Goal: Information Seeking & Learning: Learn about a topic

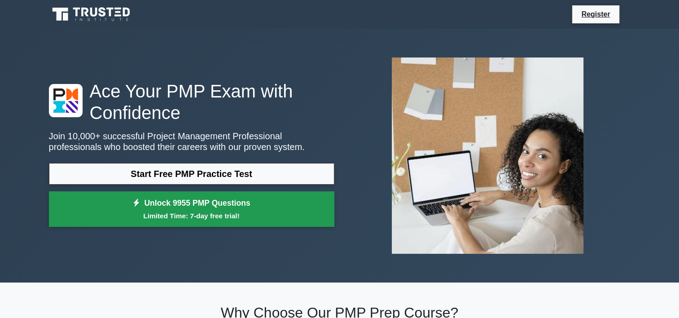
click at [276, 202] on link "Unlock 9955 PMP Questions Limited Time: 7-day free trial!" at bounding box center [191, 209] width 285 height 36
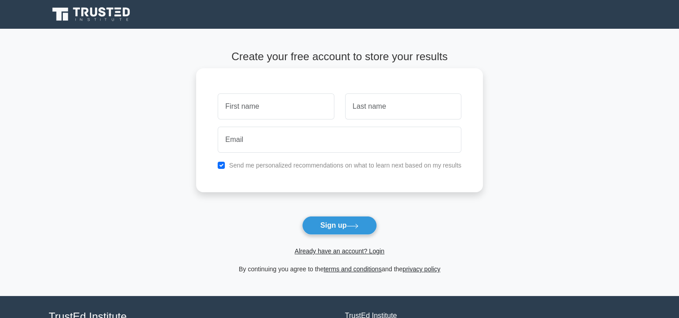
click at [232, 99] on input "text" at bounding box center [276, 106] width 116 height 26
type input "Katherin"
click at [351, 110] on input "text" at bounding box center [403, 106] width 116 height 26
type input "Matus"
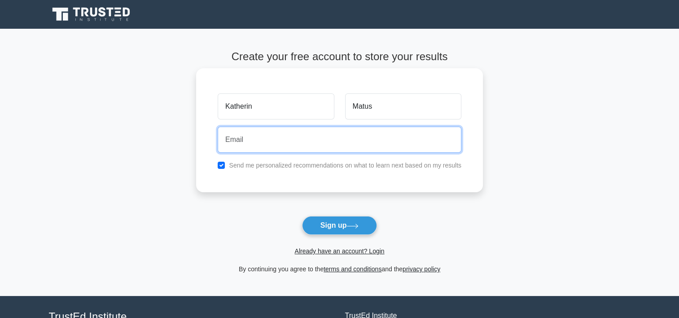
click at [295, 146] on input "email" at bounding box center [340, 140] width 244 height 26
type input "[EMAIL_ADDRESS][DOMAIN_NAME]"
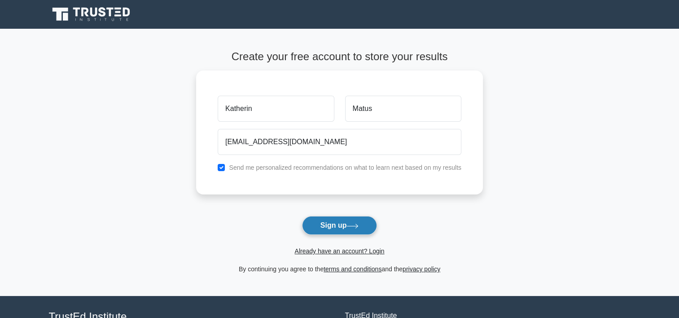
click at [355, 230] on button "Sign up" at bounding box center [339, 225] width 75 height 19
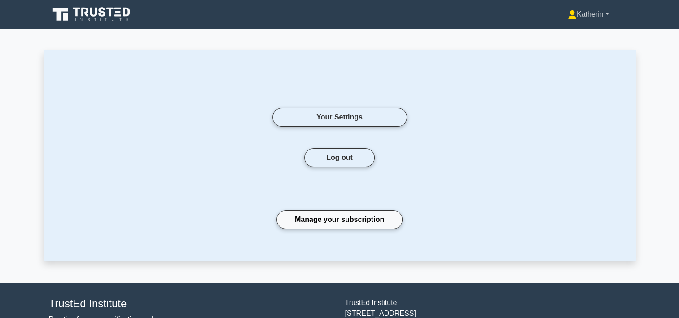
click at [604, 16] on link "Katherin" at bounding box center [588, 14] width 84 height 18
click at [569, 50] on link "Settings" at bounding box center [582, 50] width 71 height 14
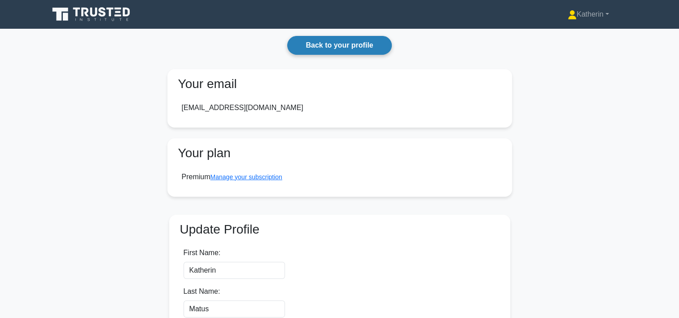
click at [354, 49] on link "Back to your profile" at bounding box center [339, 45] width 104 height 19
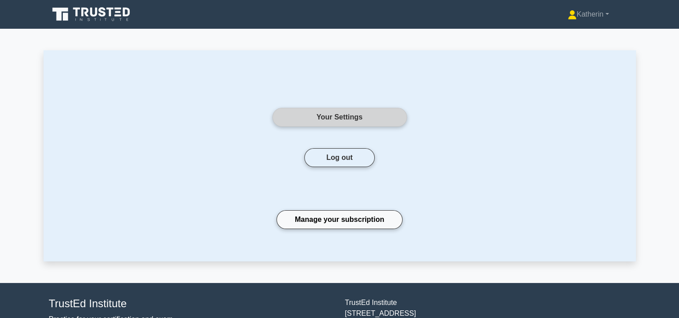
click at [341, 119] on link "Your Settings" at bounding box center [339, 117] width 135 height 19
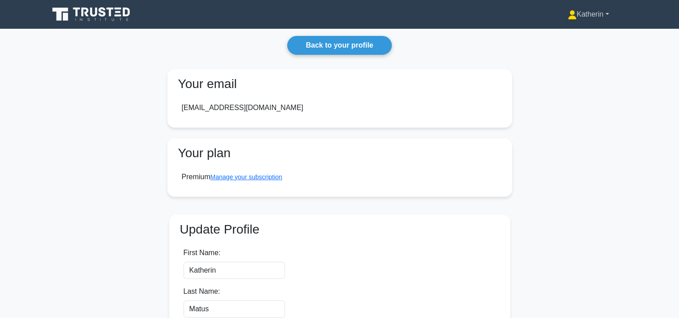
click at [598, 16] on link "Katherin" at bounding box center [588, 14] width 84 height 18
click at [567, 38] on link "Profile" at bounding box center [582, 35] width 71 height 14
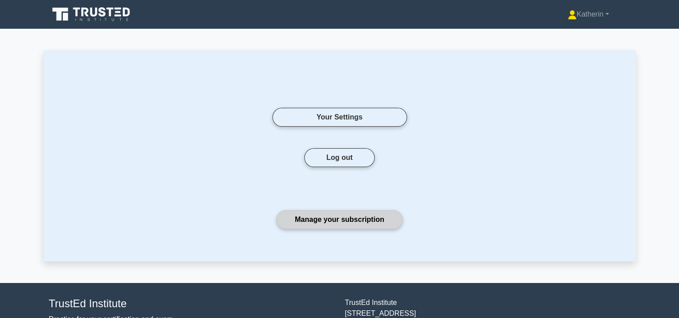
click at [337, 223] on link "Manage your subscription" at bounding box center [339, 219] width 126 height 19
click at [343, 155] on button "Log out" at bounding box center [339, 157] width 70 height 19
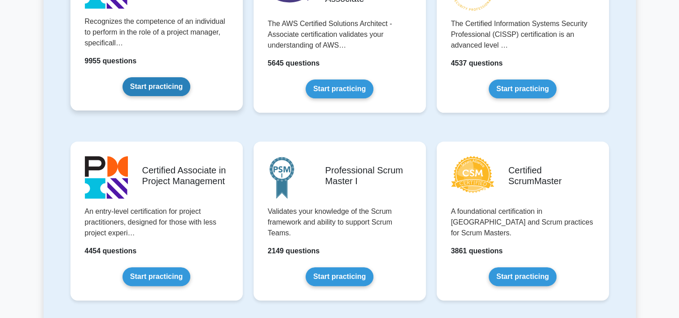
scroll to position [135, 0]
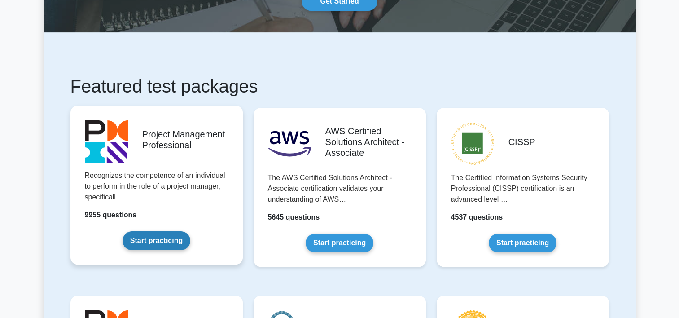
click at [150, 238] on link "Start practicing" at bounding box center [156, 240] width 68 height 19
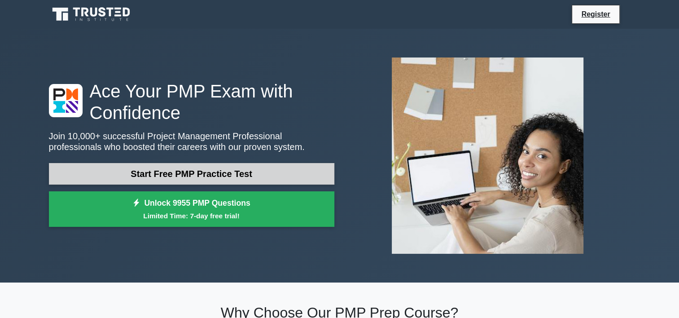
click at [178, 165] on link "Start Free PMP Practice Test" at bounding box center [191, 174] width 285 height 22
click at [163, 179] on link "Start Free PMP Practice Test" at bounding box center [191, 174] width 285 height 22
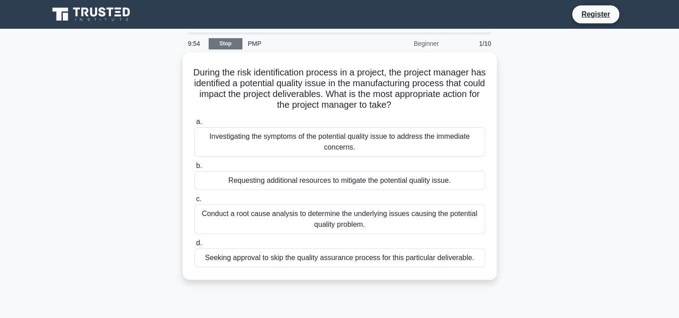
click at [224, 42] on link "Stop" at bounding box center [226, 43] width 34 height 11
click at [249, 44] on div "PMP" at bounding box center [303, 44] width 123 height 18
click at [232, 45] on link "Stop" at bounding box center [226, 43] width 34 height 11
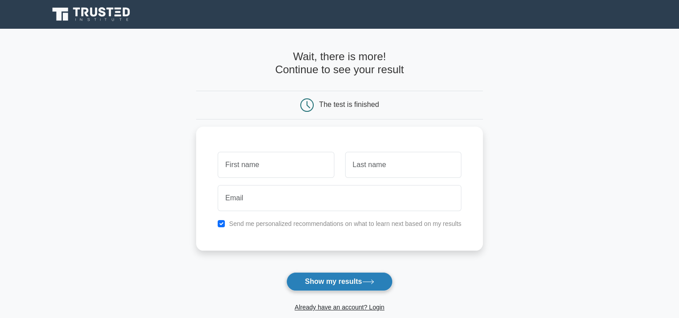
click at [306, 281] on button "Show my results" at bounding box center [339, 281] width 106 height 19
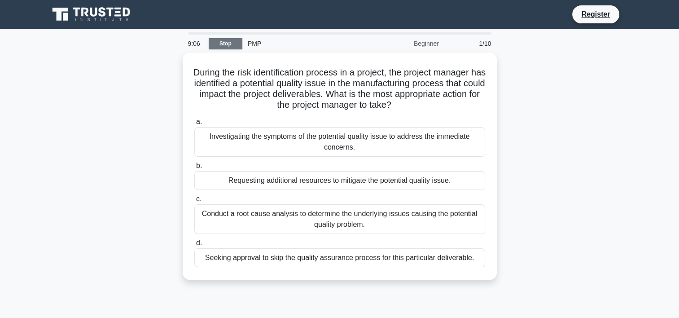
click at [227, 41] on link "Stop" at bounding box center [226, 43] width 34 height 11
